Goal: Information Seeking & Learning: Learn about a topic

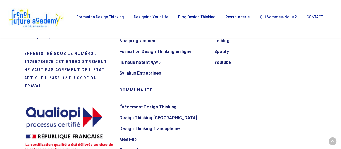
scroll to position [2463, 0]
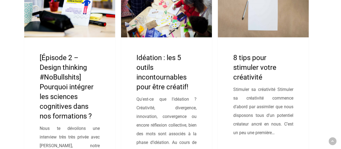
scroll to position [162, 0]
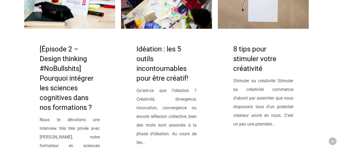
click at [162, 65] on link "Idéation : les 5 outils incontournables pour être créatif!" at bounding box center [166, 79] width 91 height 224
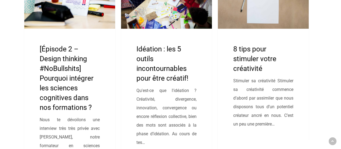
click at [255, 57] on link "8 tips pour stimuler votre créativité" at bounding box center [263, 79] width 91 height 224
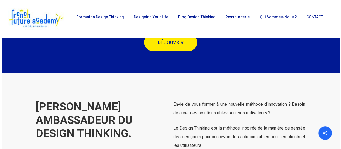
scroll to position [1484, 0]
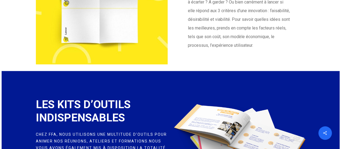
scroll to position [1484, 0]
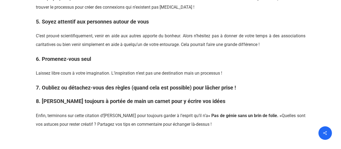
scroll to position [405, 0]
